Goal: Information Seeking & Learning: Check status

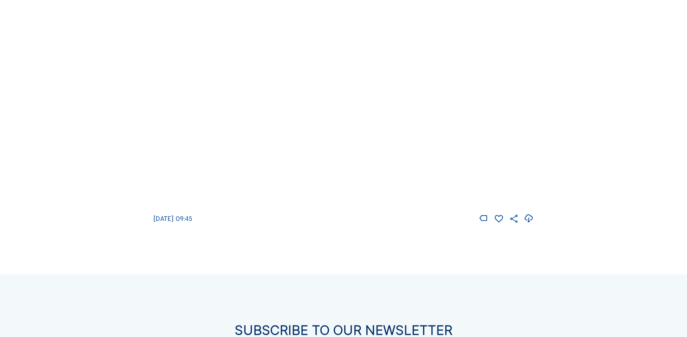
scroll to position [1086, 0]
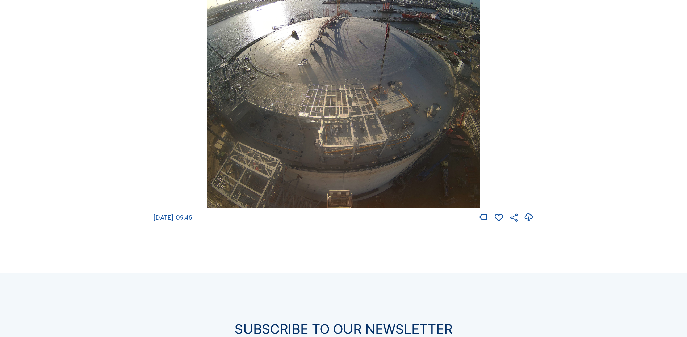
click at [287, 158] on img at bounding box center [343, 73] width 272 height 270
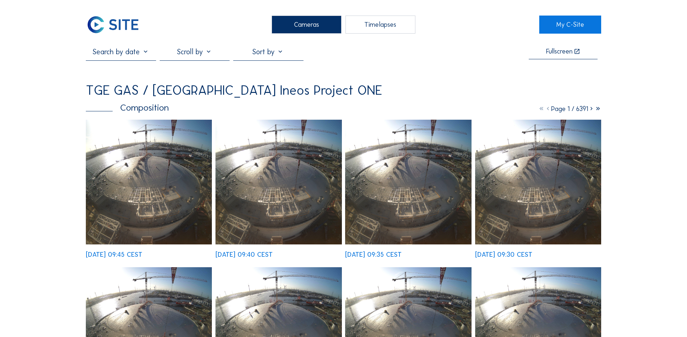
click at [110, 54] on input "text" at bounding box center [121, 51] width 70 height 9
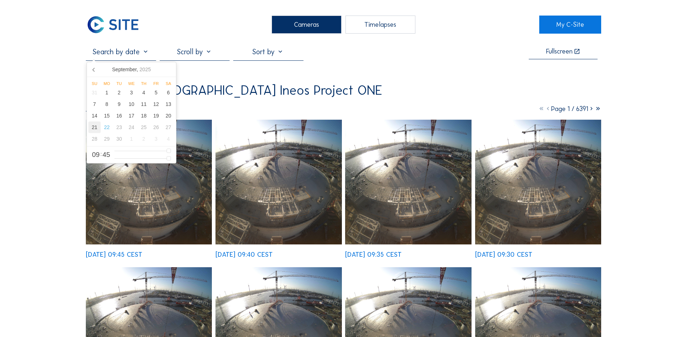
click at [92, 129] on div "21" at bounding box center [94, 128] width 12 height 12
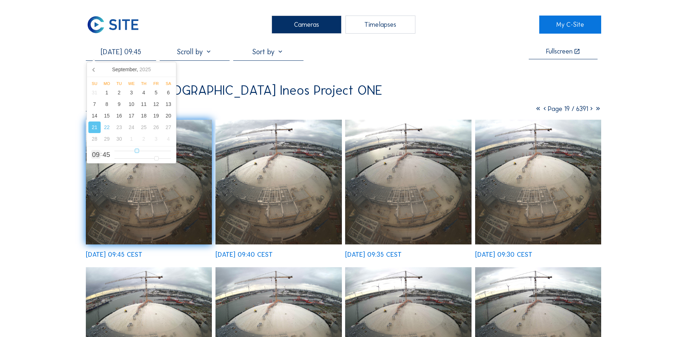
type input "[DATE] 10:45"
type input "10"
type input "[DATE] 11:45"
type input "11"
type input "[DATE] 12:45"
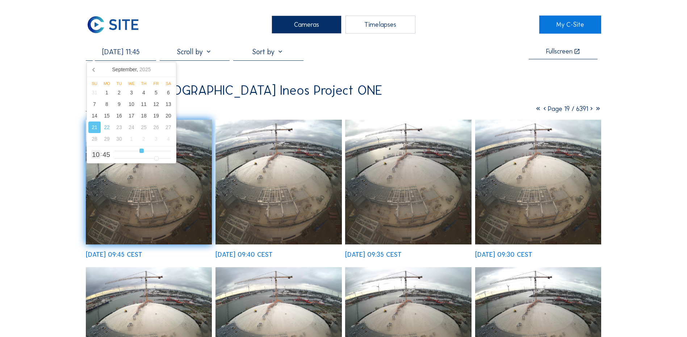
type input "12"
type input "[DATE] 13:45"
drag, startPoint x: 137, startPoint y: 152, endPoint x: 145, endPoint y: 151, distance: 8.0
type input "13"
click at [145, 151] on input "range" at bounding box center [142, 151] width 56 height 6
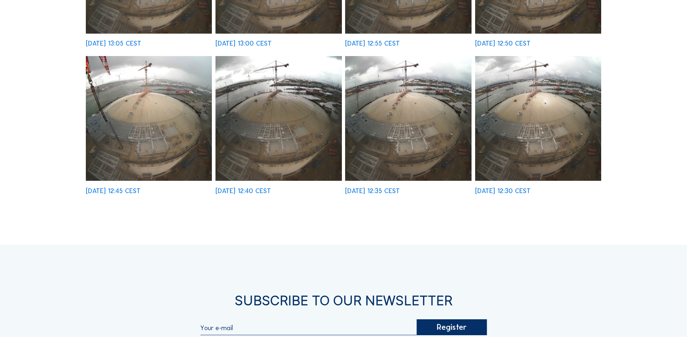
scroll to position [507, 0]
click at [391, 151] on img at bounding box center [408, 118] width 126 height 125
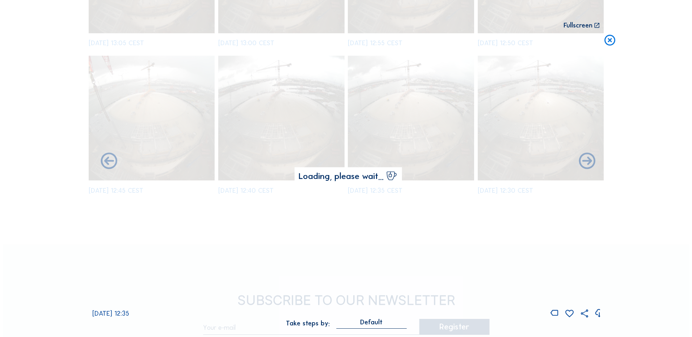
scroll to position [509, 0]
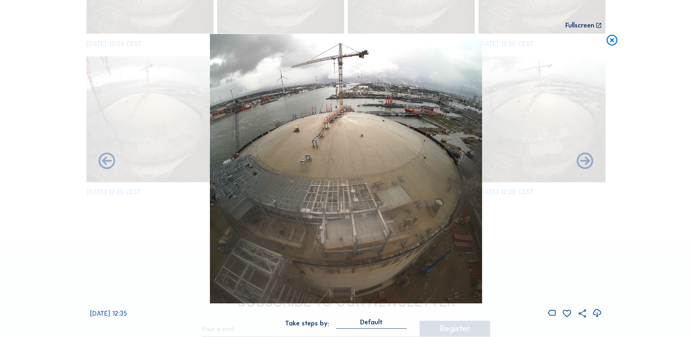
click at [597, 314] on icon at bounding box center [597, 314] width 10 height 12
drag, startPoint x: 660, startPoint y: 84, endPoint x: 658, endPoint y: 80, distance: 4.9
click at [660, 84] on div "Scroll to travel through time | Press 'Alt' Button + Scroll to Zoom | Click and…" at bounding box center [346, 168] width 692 height 337
click at [612, 39] on icon at bounding box center [612, 40] width 13 height 13
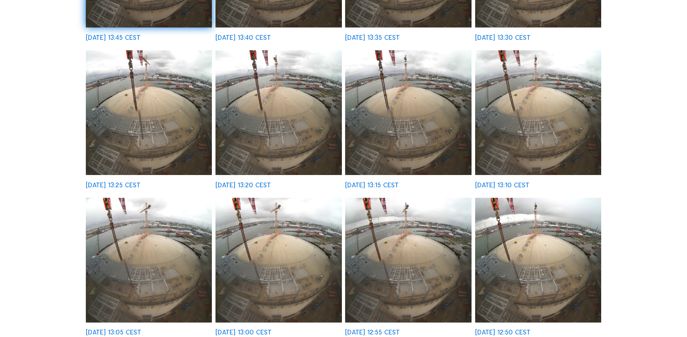
scroll to position [0, 0]
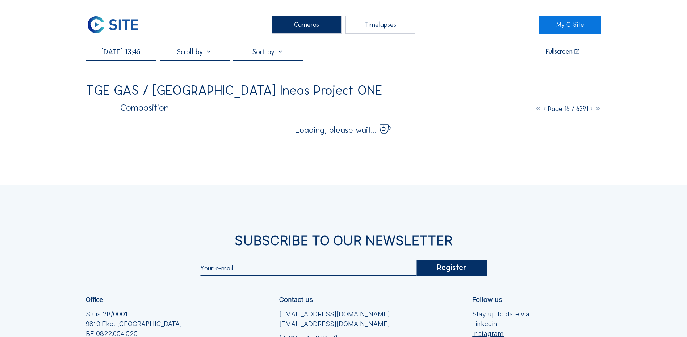
click at [311, 22] on div "Cameras" at bounding box center [307, 25] width 70 height 18
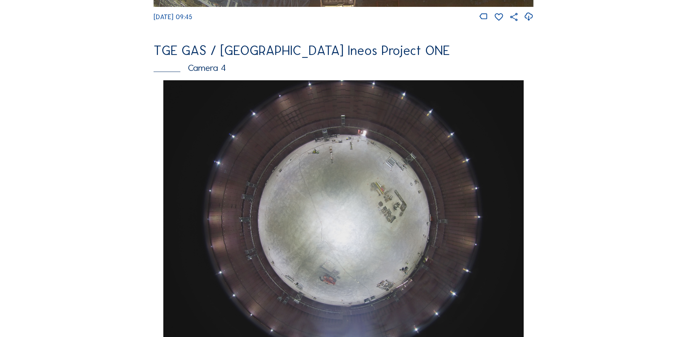
scroll to position [579, 0]
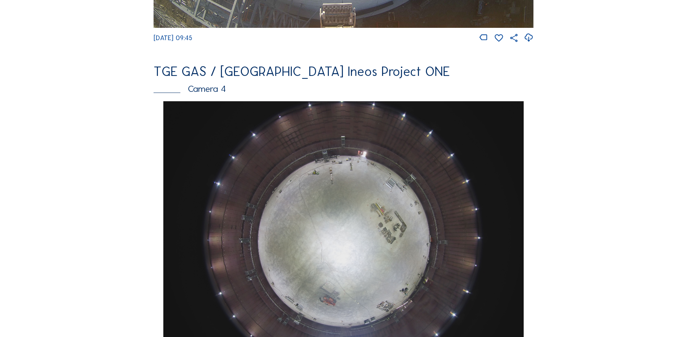
click at [414, 214] on img at bounding box center [343, 236] width 360 height 270
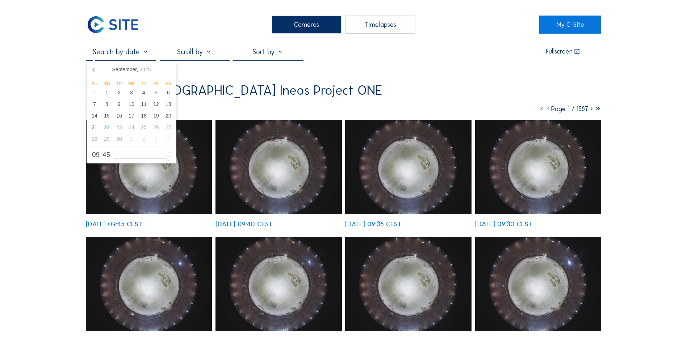
click at [126, 53] on input "text" at bounding box center [121, 51] width 70 height 9
click at [157, 119] on div "19" at bounding box center [156, 116] width 12 height 12
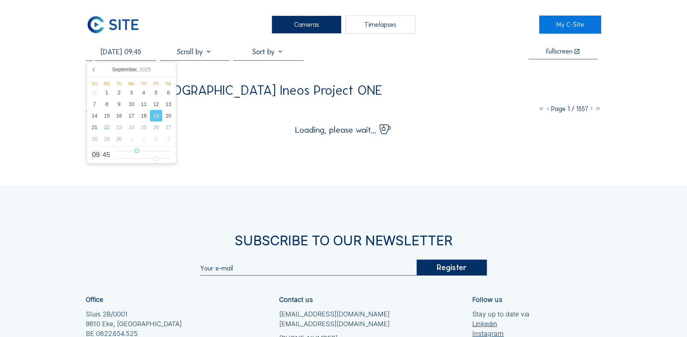
type input "[DATE] 10:45"
type input "10"
type input "[DATE] 11:45"
type input "11"
type input "[DATE] 12:45"
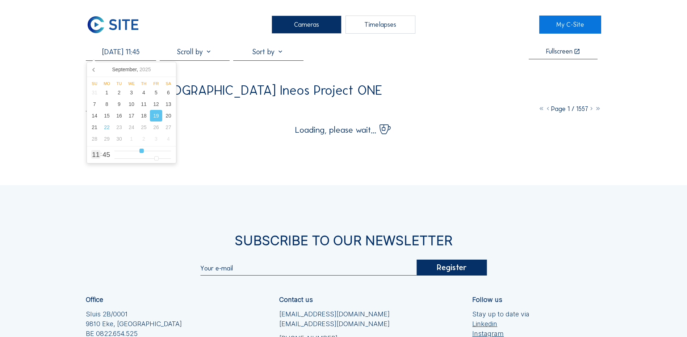
type input "12"
type input "[DATE] 13:45"
type input "13"
type input "[DATE] 14:45"
type input "14"
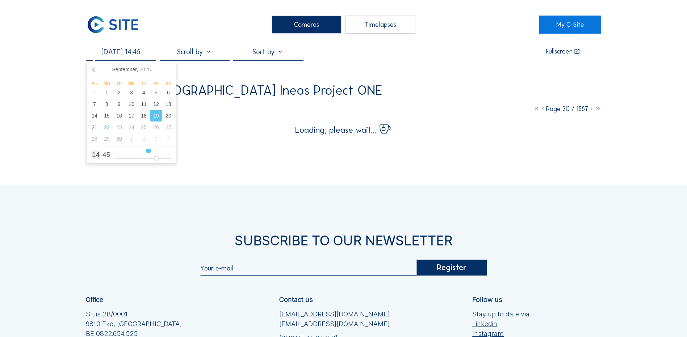
type input "[DATE] 15:45"
type input "15"
type input "[DATE] 16:45"
type input "16"
type input "[DATE] 17:45"
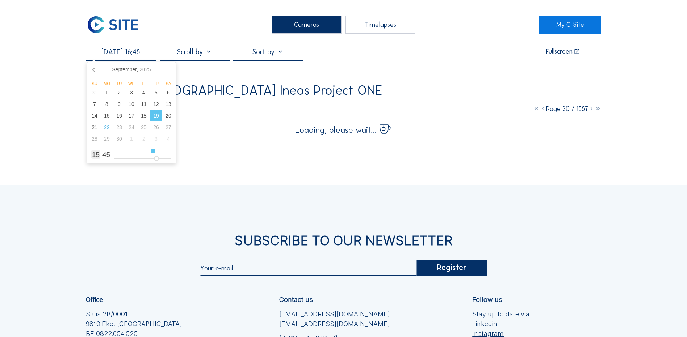
type input "17"
type input "[DATE] 18:45"
type input "18"
type input "[DATE] 17:45"
type input "17"
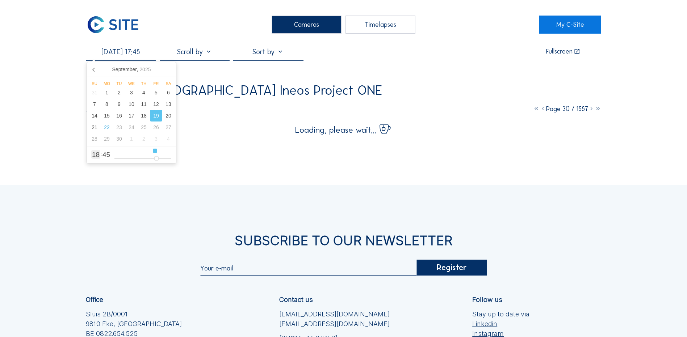
type input "[DATE] 16:45"
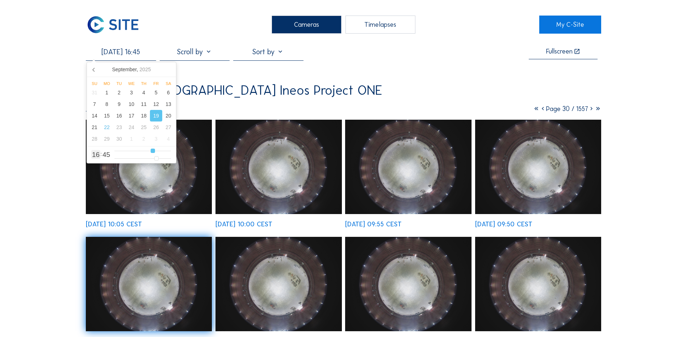
drag, startPoint x: 137, startPoint y: 152, endPoint x: 152, endPoint y: 152, distance: 15.9
type input "16"
click at [152, 152] on input "range" at bounding box center [142, 151] width 56 height 6
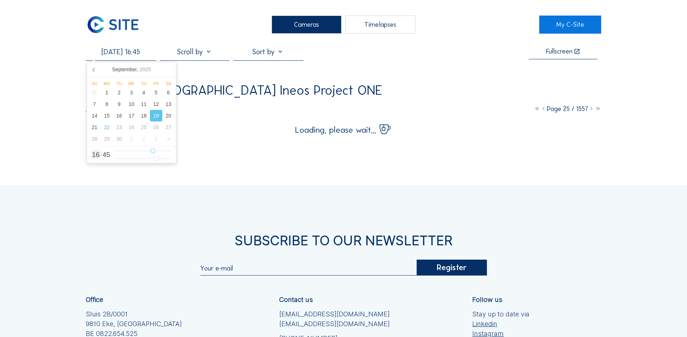
type input "[DATE] 17:45"
type input "17"
click at [155, 152] on input "range" at bounding box center [142, 151] width 56 height 6
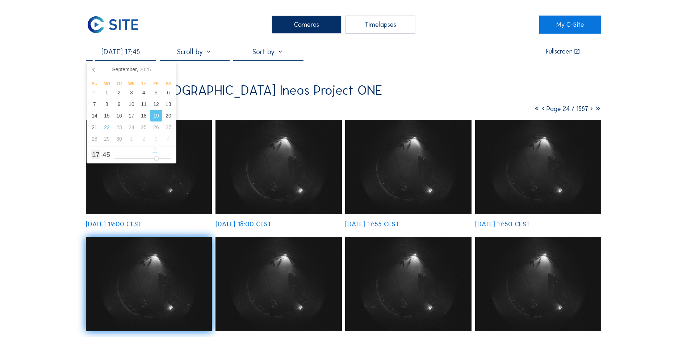
type input "[DATE] 16:45"
type input "16"
type input "[DATE] 15:45"
drag, startPoint x: 155, startPoint y: 152, endPoint x: 151, endPoint y: 152, distance: 4.0
type input "15"
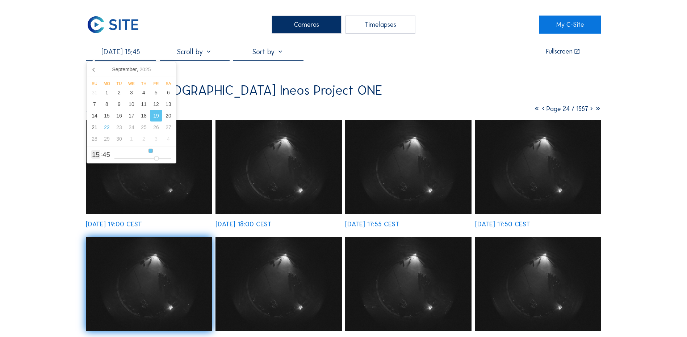
click at [151, 152] on input "range" at bounding box center [142, 151] width 56 height 6
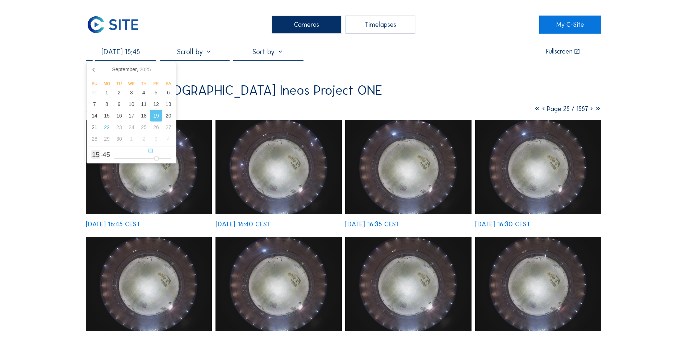
type input "[DATE] 16:45"
type input "16"
type input "[DATE] 17:45"
type input "17"
type input "[DATE] 16:45"
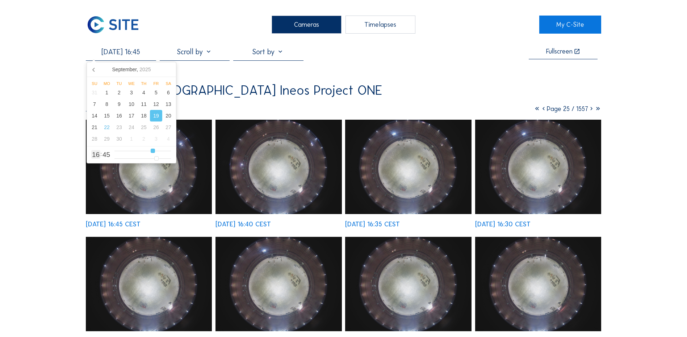
type input "16"
click at [153, 152] on input "range" at bounding box center [142, 151] width 56 height 6
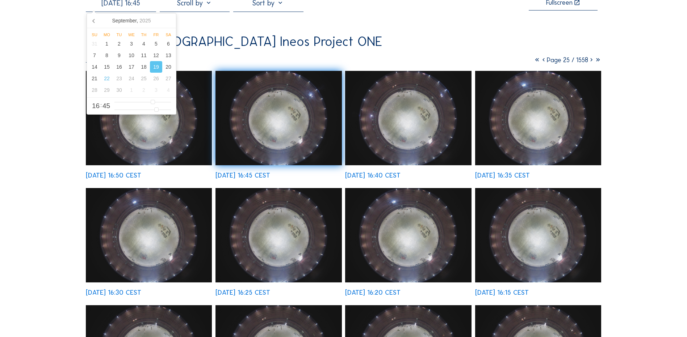
scroll to position [36, 0]
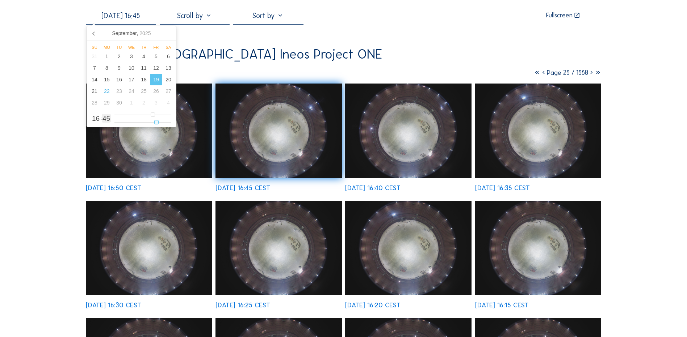
type input "[DATE] 16:43"
type input "43"
type input "[DATE] 16:42"
type input "42"
type input "[DATE] 16:41"
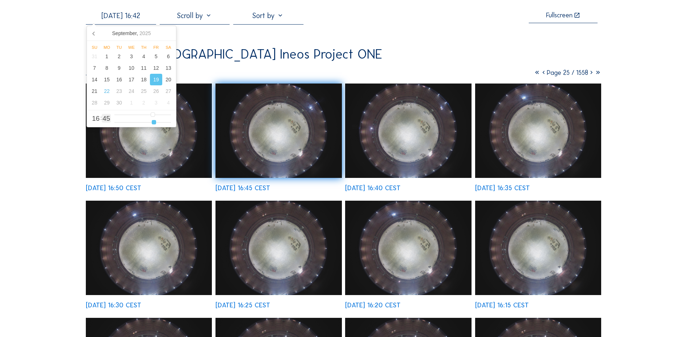
type input "41"
type input "[DATE] 16:40"
type input "40"
type input "[DATE] 16:39"
type input "39"
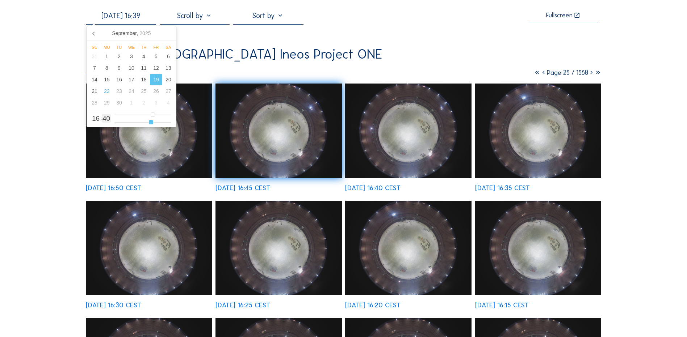
type input "[DATE] 16:38"
type input "38"
type input "[DATE] 16:37"
type input "37"
type input "[DATE] 16:38"
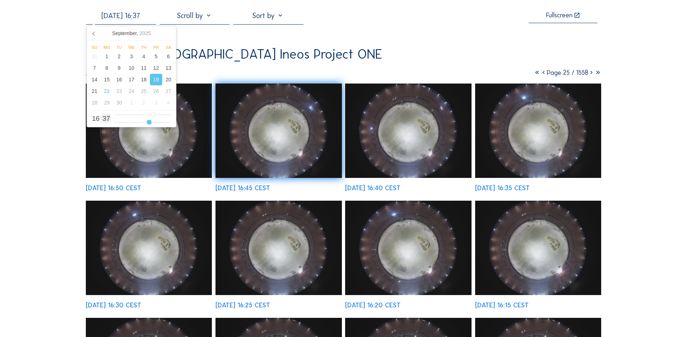
type input "38"
type input "[DATE] 16:39"
type input "39"
type input "[DATE] 16:40"
type input "40"
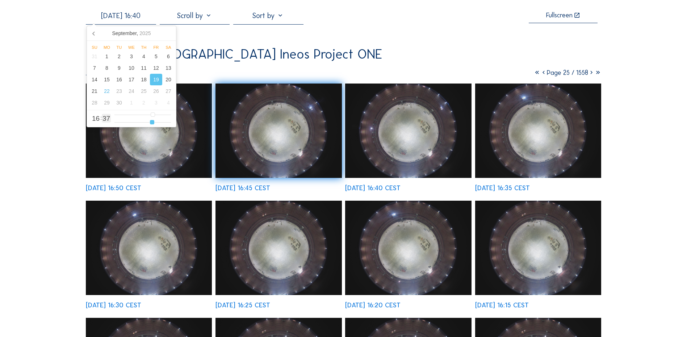
type input "[DATE] 16:41"
type input "41"
type input "[DATE] 16:42"
type input "42"
type input "[DATE] 16:43"
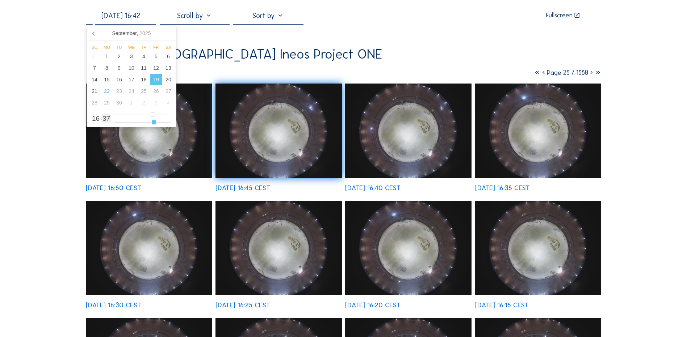
type input "43"
type input "[DATE] 16:44"
type input "44"
type input "[DATE] 16:45"
type input "45"
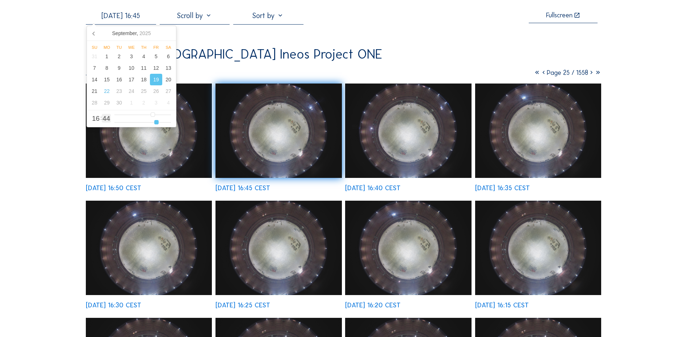
type input "[DATE] 16:46"
type input "46"
type input "[DATE] 16:47"
type input "47"
type input "[DATE] 16:48"
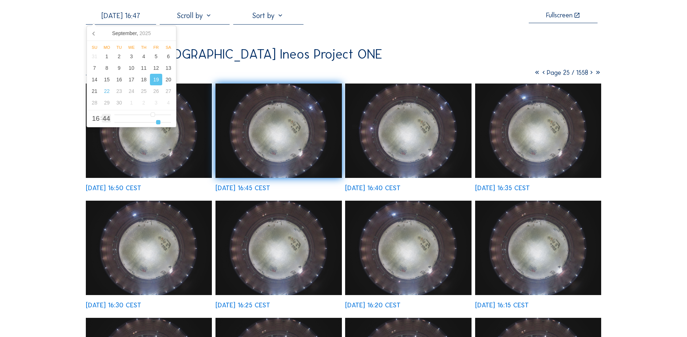
type input "48"
type input "[DATE] 16:49"
type input "49"
type input "[DATE] 16:50"
type input "50"
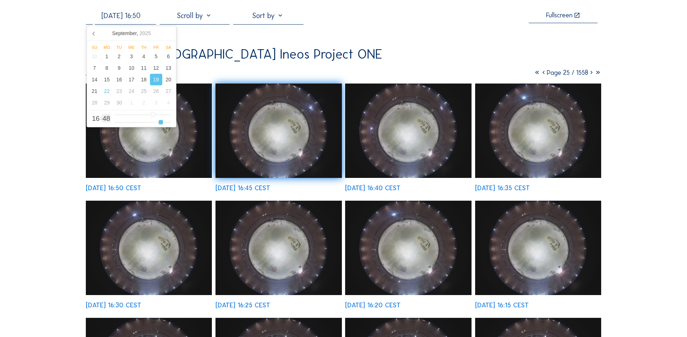
type input "[DATE] 16:51"
type input "51"
type input "[DATE] 16:52"
type input "52"
type input "[DATE] 16:53"
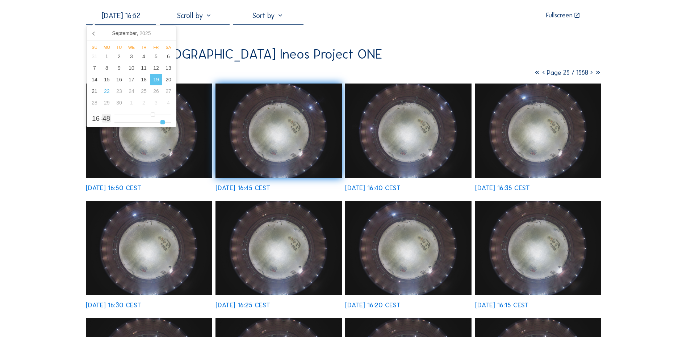
type input "53"
type input "[DATE] 16:54"
type input "54"
type input "[DATE] 16:55"
type input "55"
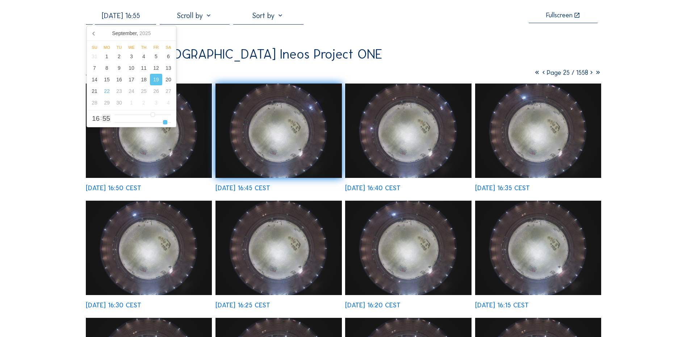
type input "[DATE] 16:56"
type input "56"
type input "[DATE] 16:57"
type input "57"
type input "[DATE] 16:56"
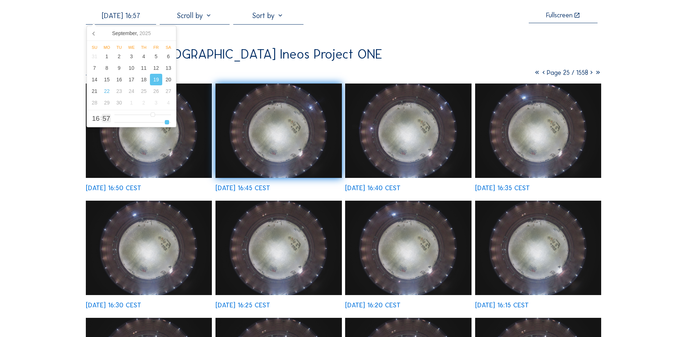
type input "56"
type input "[DATE] 16:55"
type input "55"
type input "[DATE] 16:54"
type input "54"
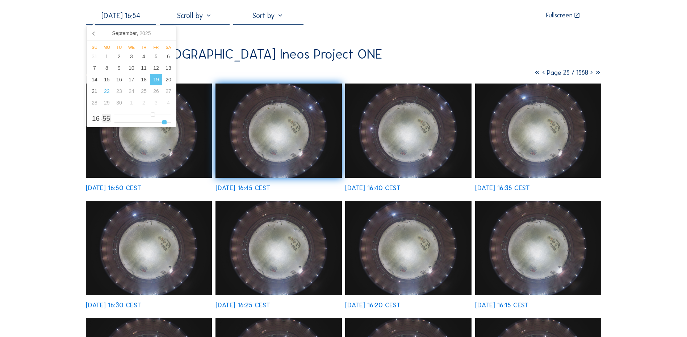
type input "[DATE] 16:53"
type input "53"
type input "[DATE] 16:52"
type input "52"
type input "[DATE] 16:51"
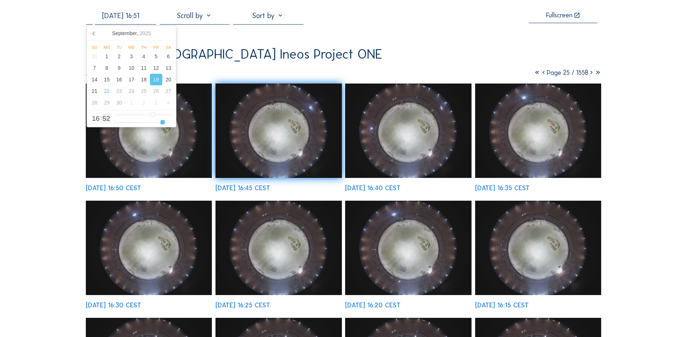
type input "51"
type input "[DATE] 16:50"
type input "50"
type input "[DATE] 16:49"
type input "49"
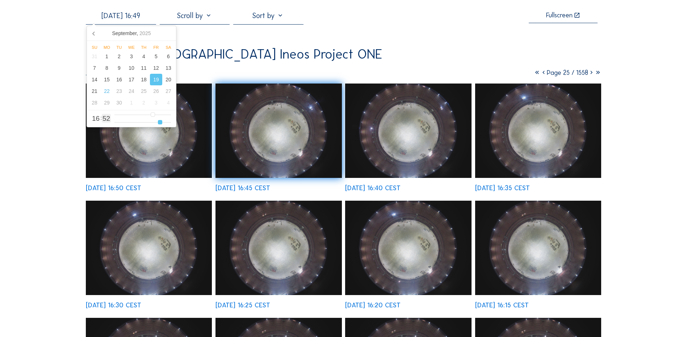
type input "[DATE] 16:48"
type input "48"
type input "[DATE] 16:47"
type input "47"
type input "[DATE] 16:46"
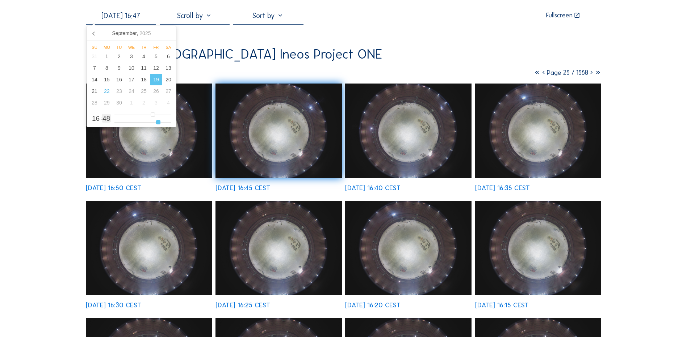
type input "46"
type input "[DATE] 16:45"
type input "45"
type input "[DATE] 16:44"
type input "44"
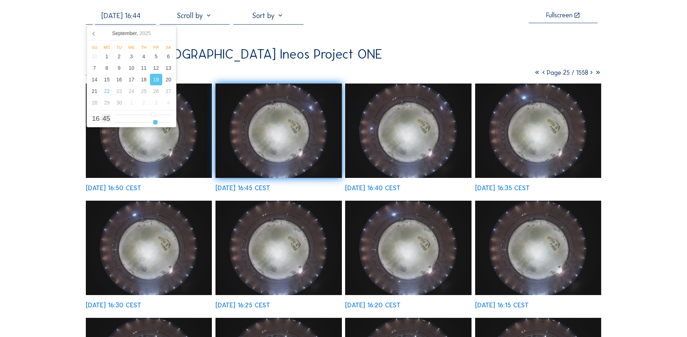
type input "[DATE] 16:43"
type input "43"
type input "[DATE] 16:42"
type input "42"
type input "[DATE] 16:41"
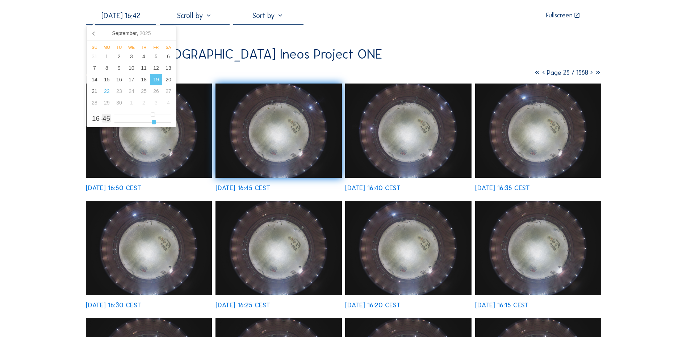
type input "41"
type input "[DATE] 16:40"
type input "40"
type input "[DATE] 16:39"
type input "39"
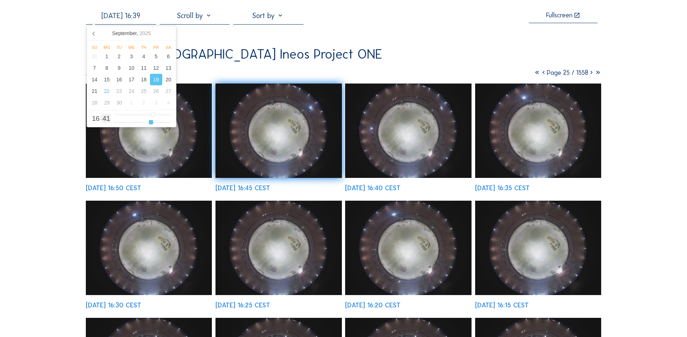
type input "[DATE] 16:38"
type input "38"
type input "[DATE] 16:37"
type input "37"
type input "[DATE] 16:36"
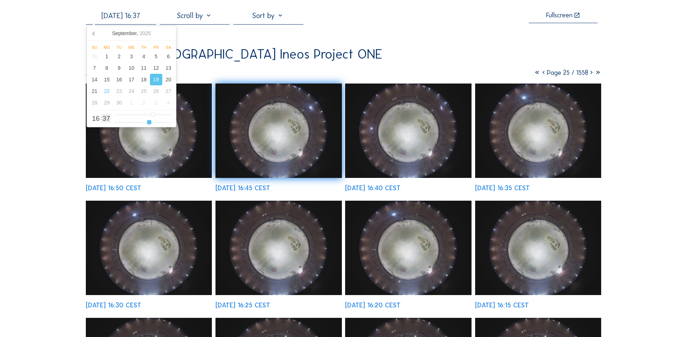
type input "36"
type input "[DATE] 16:35"
type input "35"
type input "[DATE] 16:34"
type input "34"
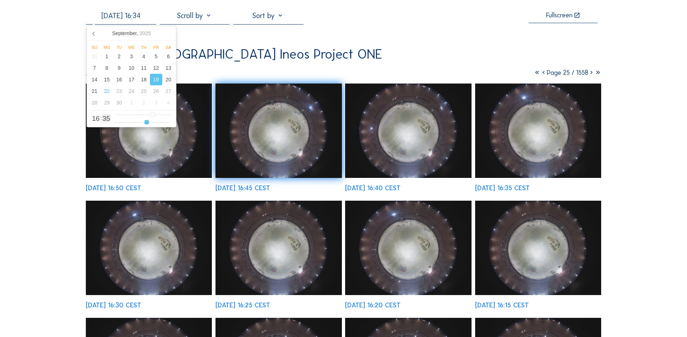
type input "[DATE] 16:33"
type input "33"
type input "[DATE] 16:32"
type input "32"
type input "[DATE] 16:31"
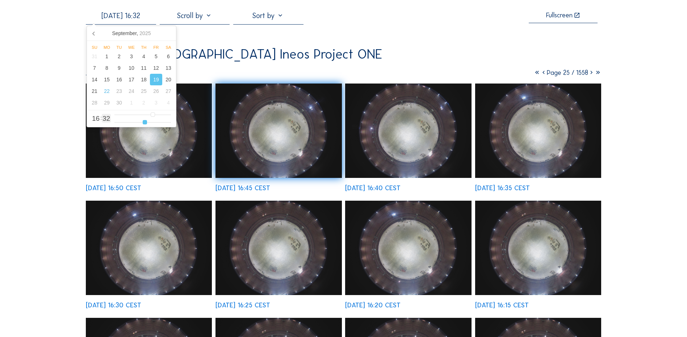
type input "31"
type input "[DATE] 16:30"
drag, startPoint x: 155, startPoint y: 124, endPoint x: 143, endPoint y: 124, distance: 12.3
type input "30"
click at [143, 124] on input "range" at bounding box center [142, 122] width 56 height 6
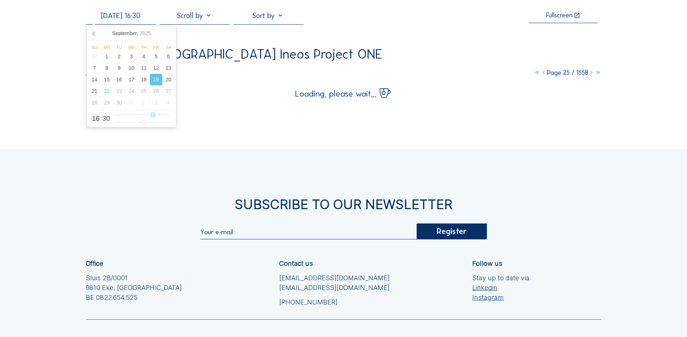
type input "[DATE] 17:30"
type input "17"
click at [155, 116] on input "range" at bounding box center [142, 115] width 56 height 6
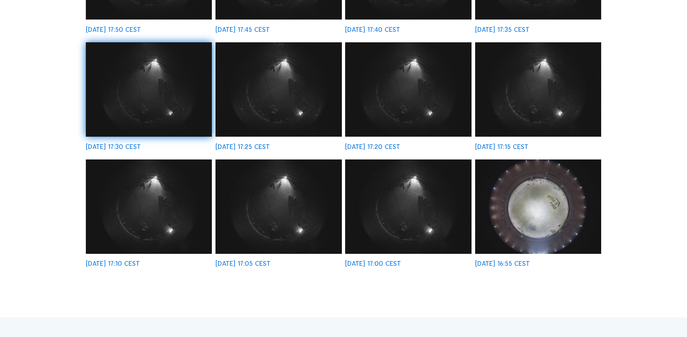
scroll to position [326, 0]
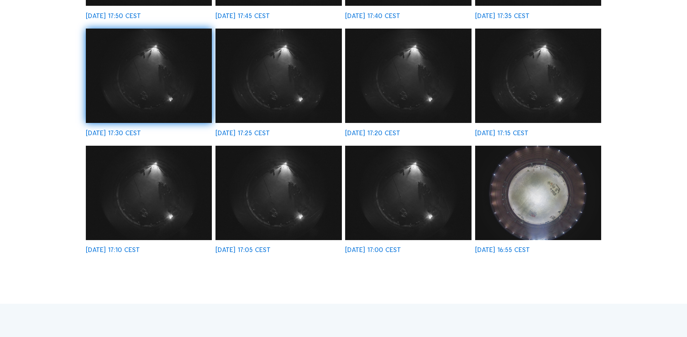
click at [499, 253] on div "[DATE] 16:55 CEST" at bounding box center [502, 250] width 55 height 7
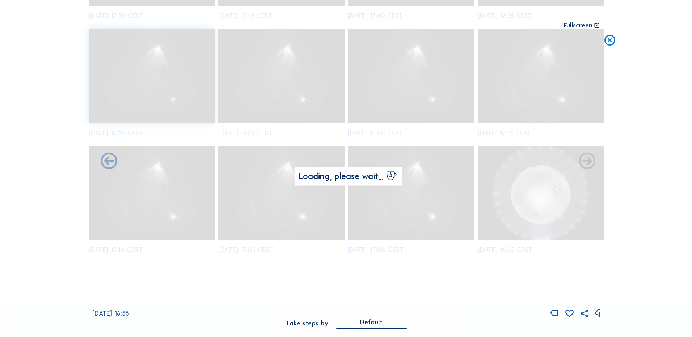
scroll to position [327, 0]
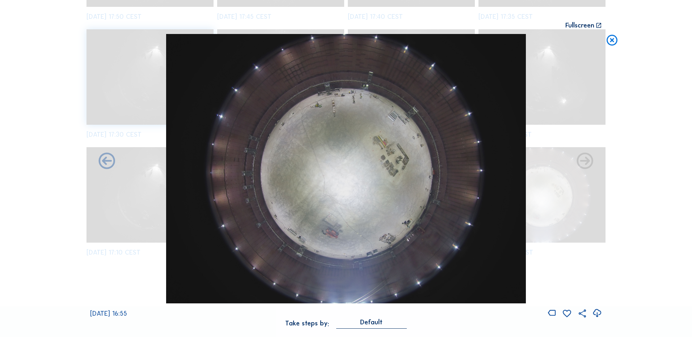
click at [597, 314] on icon at bounding box center [597, 314] width 10 height 12
click at [638, 103] on div "Scroll to travel through time | Press 'Alt' Button + Scroll to Zoom | Click and…" at bounding box center [346, 168] width 692 height 337
